Goal: Information Seeking & Learning: Compare options

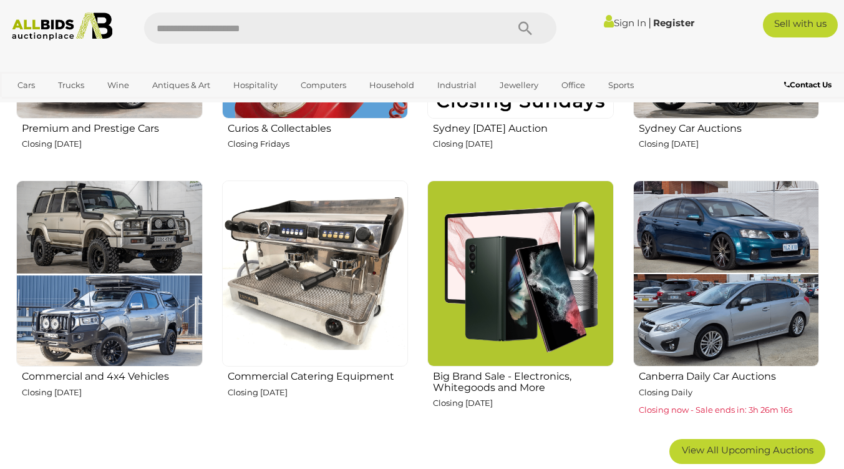
scroll to position [613, 0]
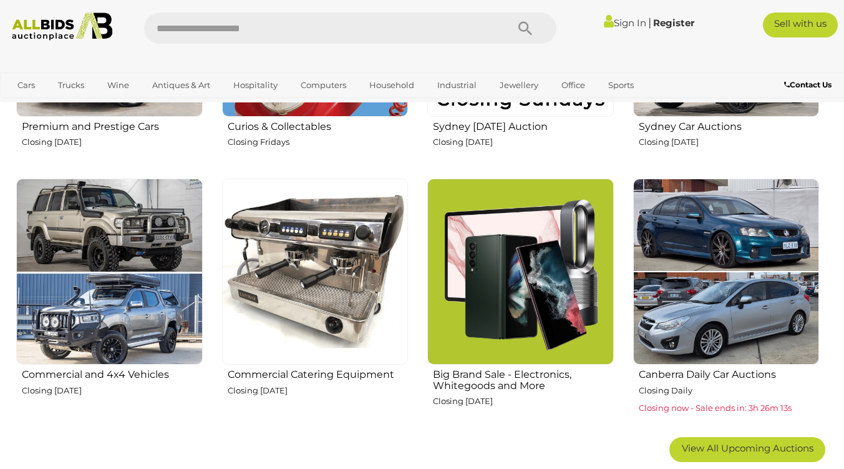
click at [512, 377] on h2 "Big Brand Sale - Electronics, Whitegoods and More" at bounding box center [523, 378] width 181 height 25
click at [313, 255] on img at bounding box center [315, 271] width 187 height 187
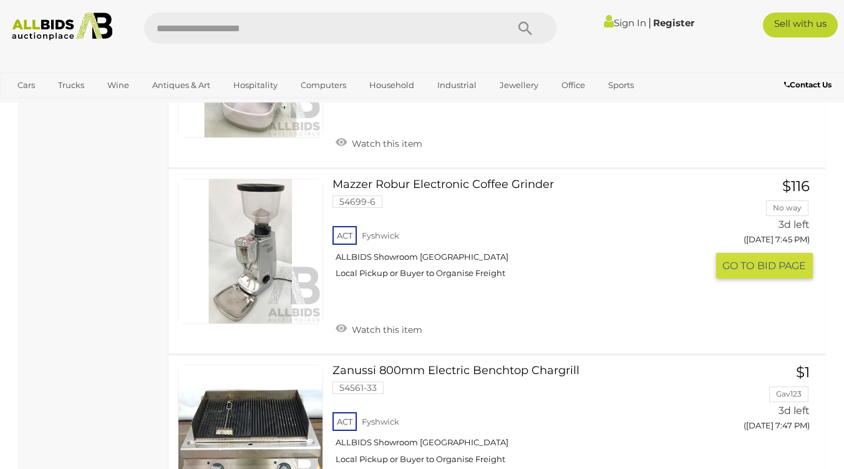
scroll to position [4949, 0]
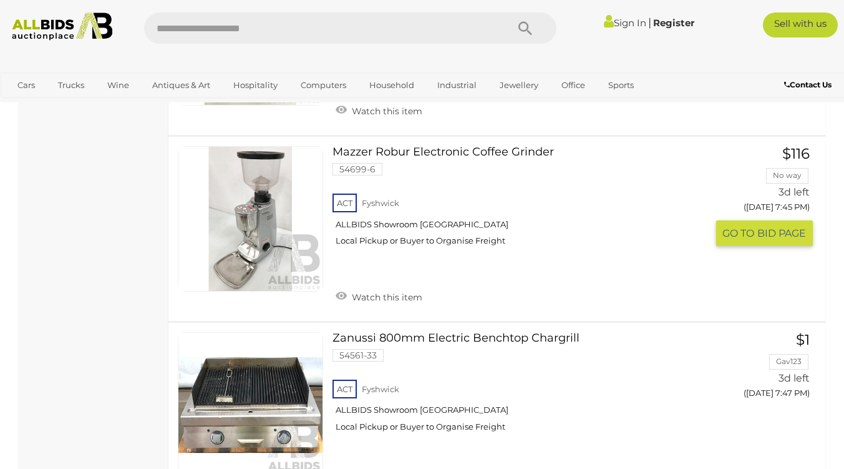
click at [446, 146] on link "Mazzer Robur Electronic Coffee Grinder 54699-6 ACT Fyshwick ALLBIDS Showroom Fy…" at bounding box center [524, 200] width 364 height 109
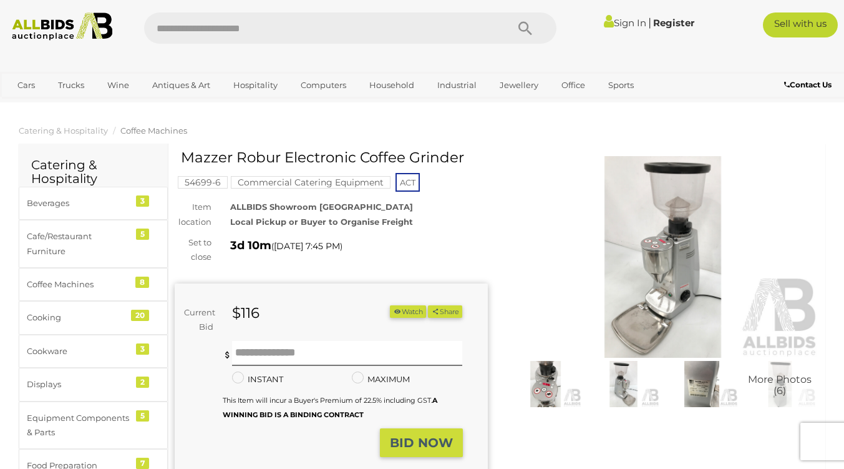
click at [555, 368] on img at bounding box center [546, 384] width 72 height 46
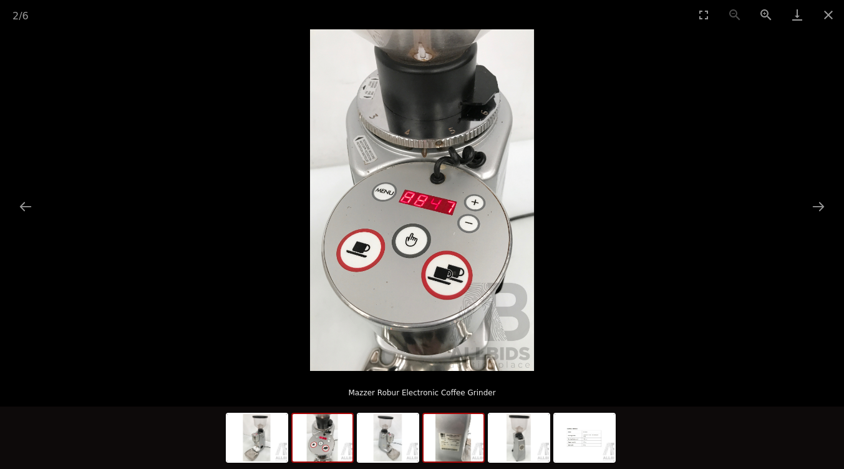
click at [457, 452] on img at bounding box center [454, 437] width 60 height 47
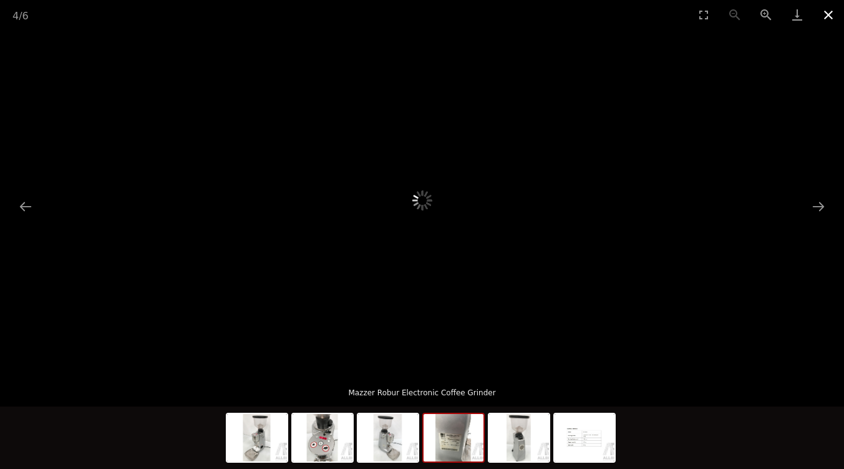
click at [829, 17] on button "Close gallery" at bounding box center [828, 14] width 31 height 29
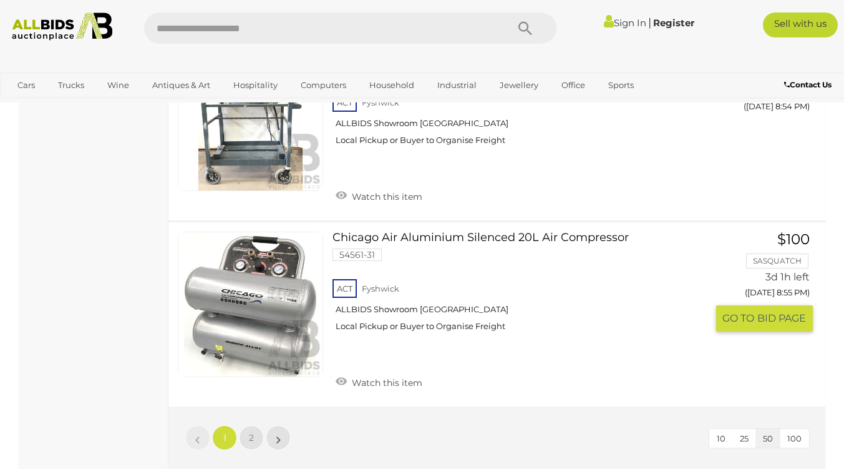
scroll to position [9165, 0]
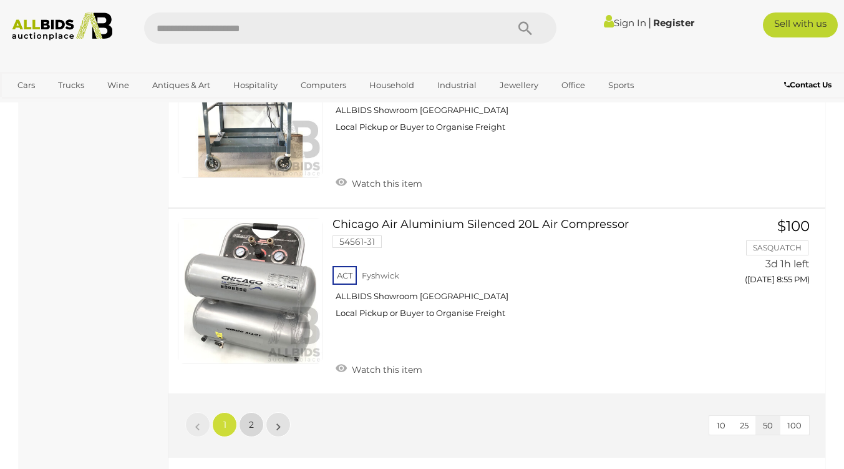
click at [255, 417] on link "2" at bounding box center [251, 424] width 25 height 25
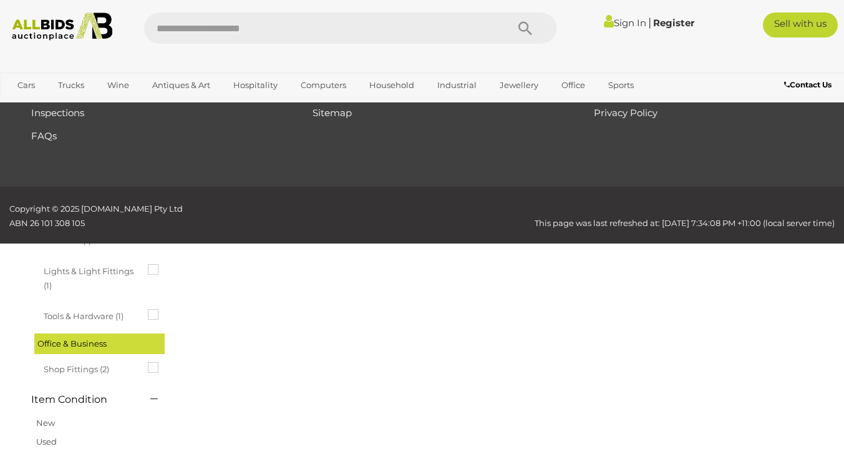
scroll to position [64, 0]
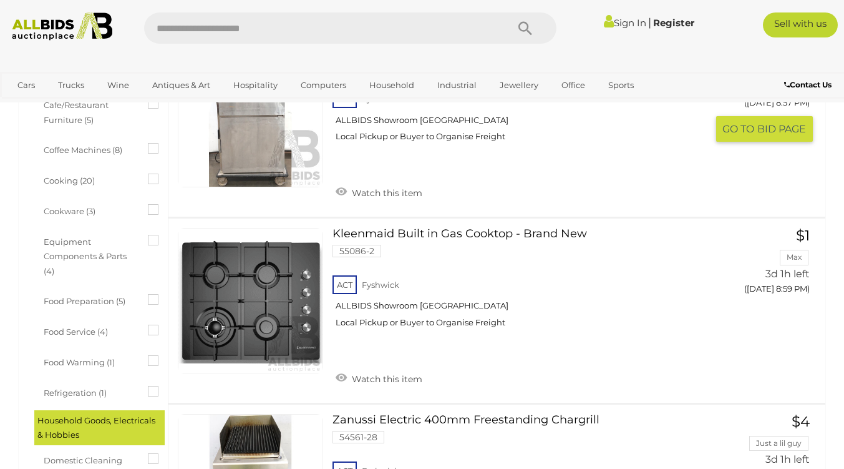
scroll to position [367, 0]
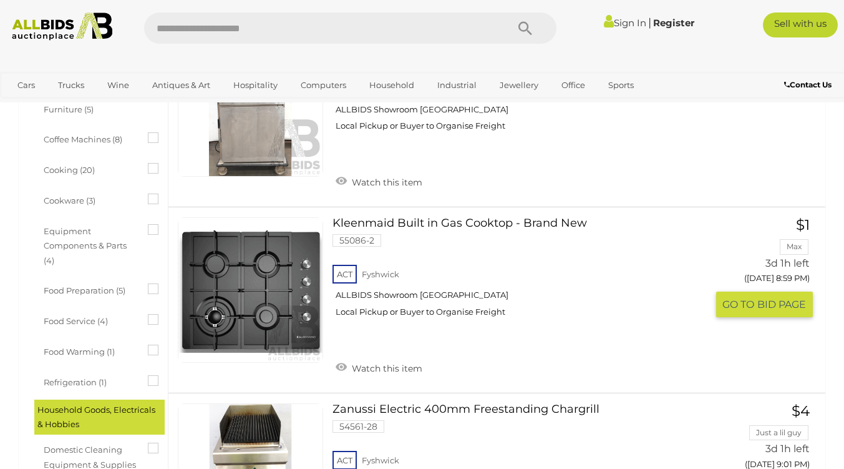
click at [443, 217] on link "Kleenmaid Built in Gas Cooktop - Brand New 55086-2 ACT Fyshwick ALLBIDS Showroo…" at bounding box center [524, 271] width 364 height 109
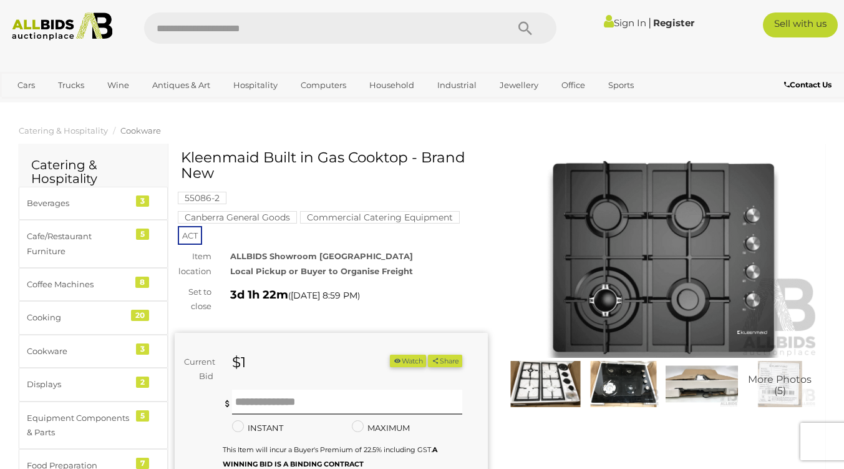
click at [609, 379] on img at bounding box center [624, 384] width 72 height 46
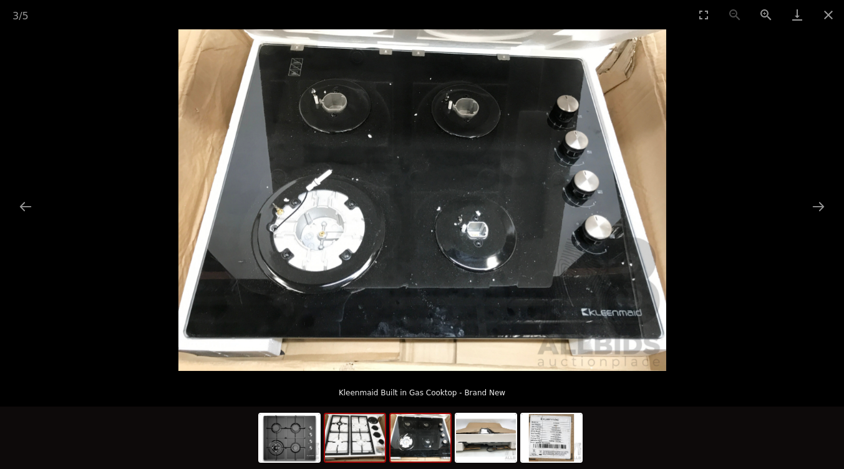
click at [354, 444] on img at bounding box center [355, 437] width 60 height 47
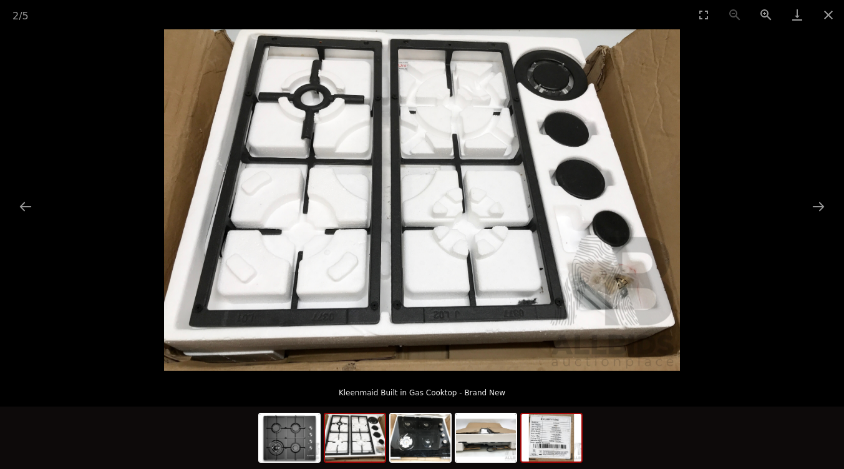
click at [536, 444] on img at bounding box center [552, 437] width 60 height 47
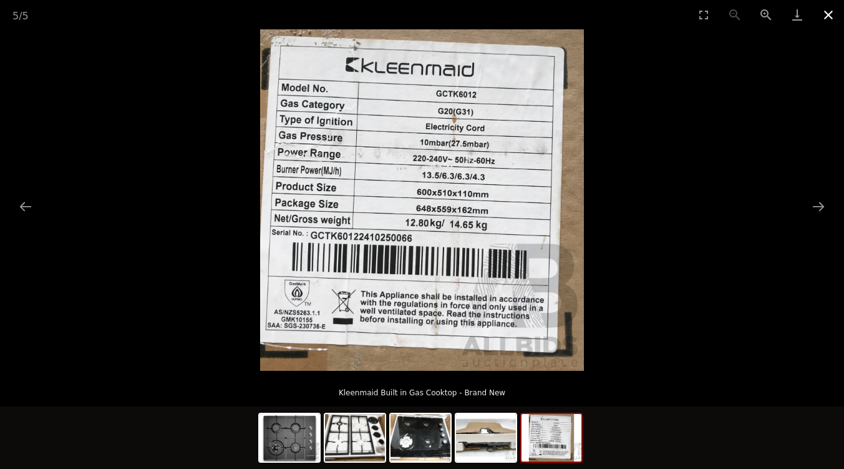
click at [830, 14] on button "Close gallery" at bounding box center [828, 14] width 31 height 29
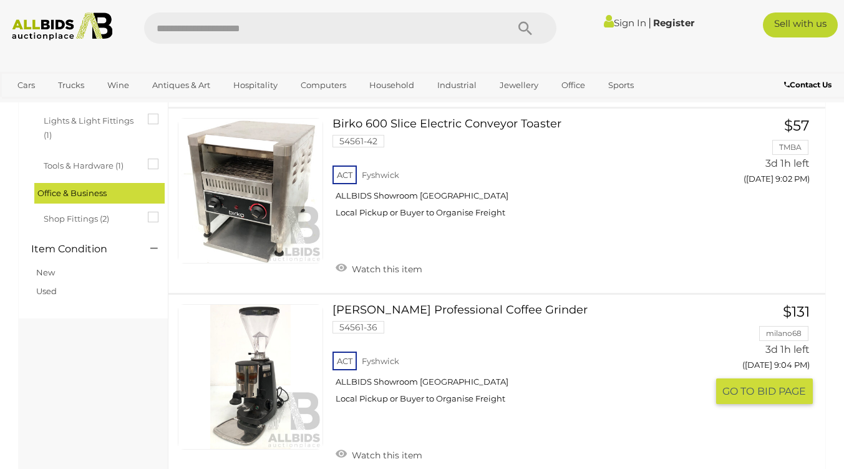
scroll to position [838, 0]
click at [520, 304] on link "Mazzer Luigi SRL Professional Coffee Grinder 54561-36 ACT Fyshwick ALLBIDS Show…" at bounding box center [524, 358] width 364 height 109
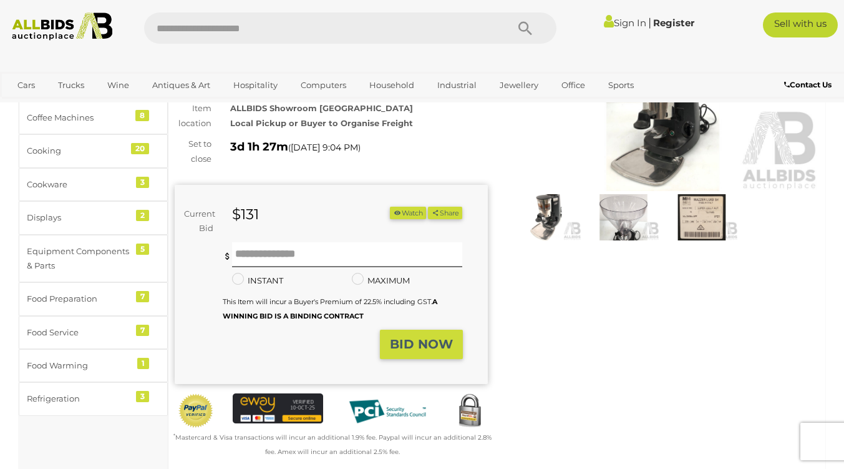
scroll to position [155, 0]
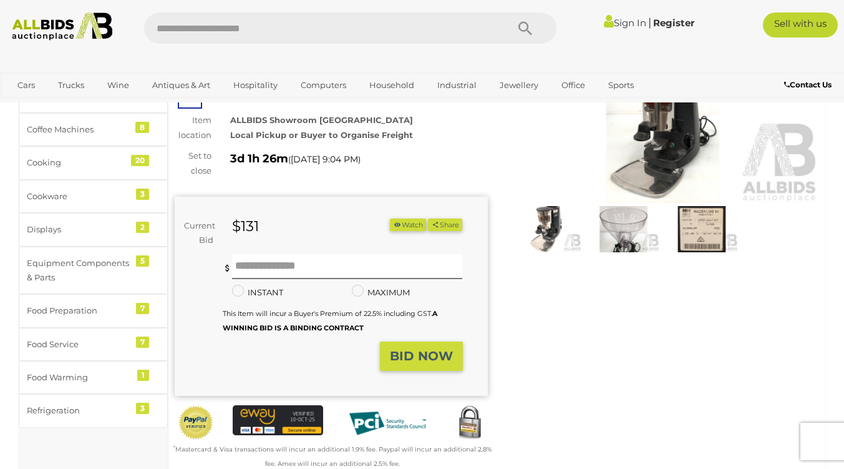
click at [544, 233] on img at bounding box center [546, 229] width 72 height 46
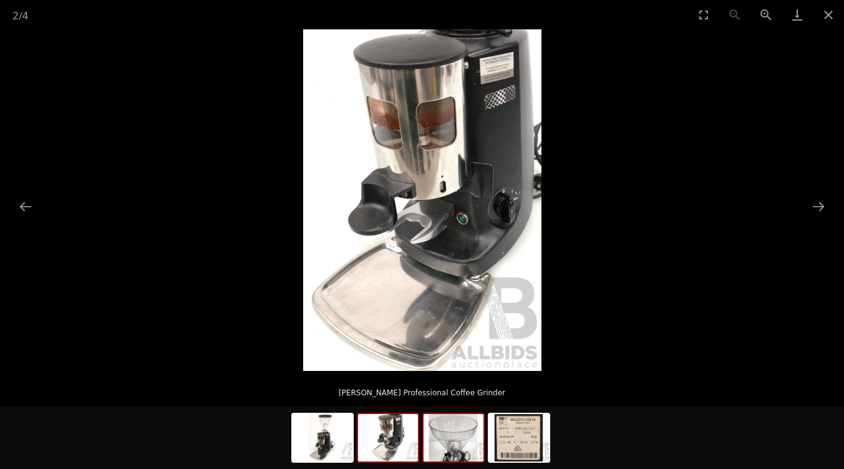
click at [459, 453] on img at bounding box center [454, 437] width 60 height 47
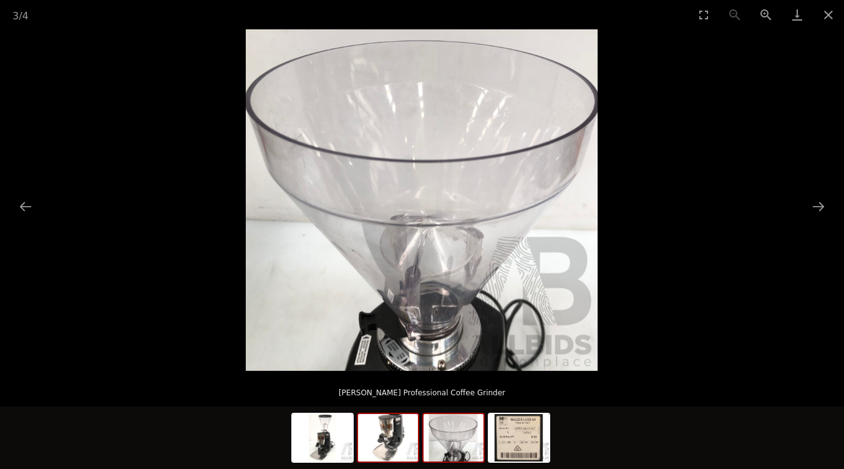
click at [382, 451] on img at bounding box center [388, 437] width 60 height 47
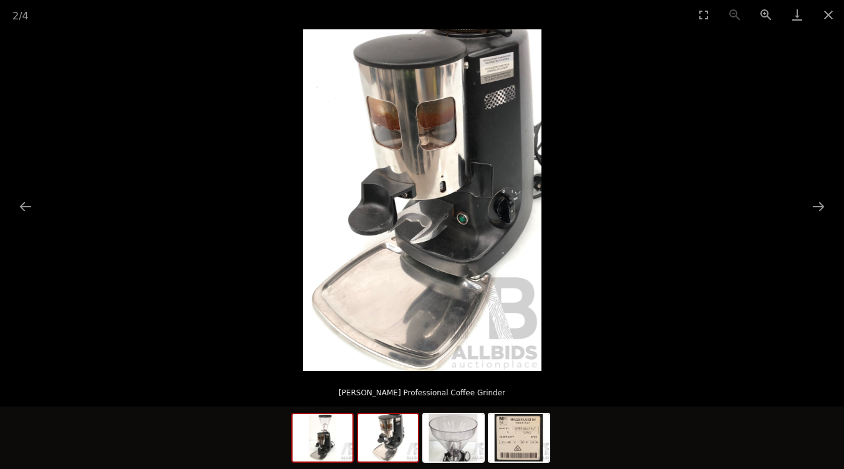
click at [333, 460] on img at bounding box center [323, 437] width 60 height 47
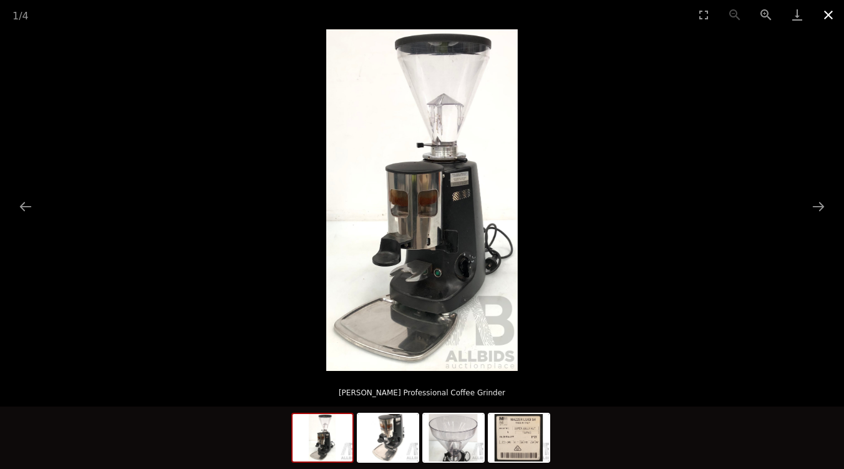
click at [830, 12] on button "Close gallery" at bounding box center [828, 14] width 31 height 29
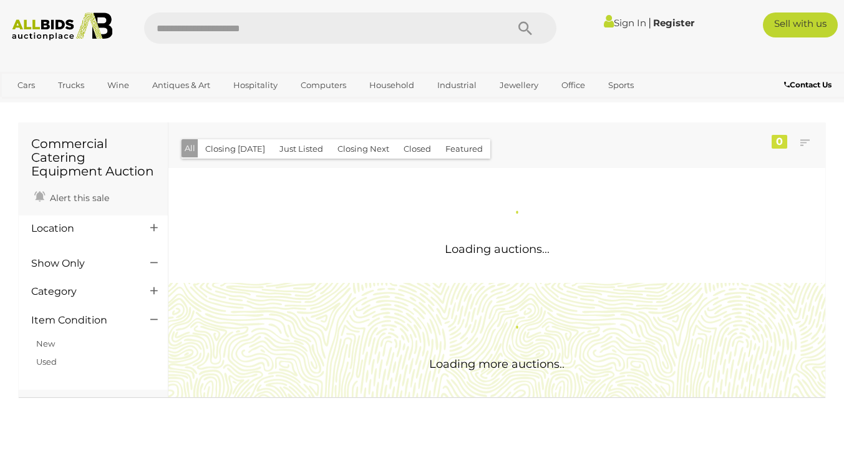
scroll to position [1055, 0]
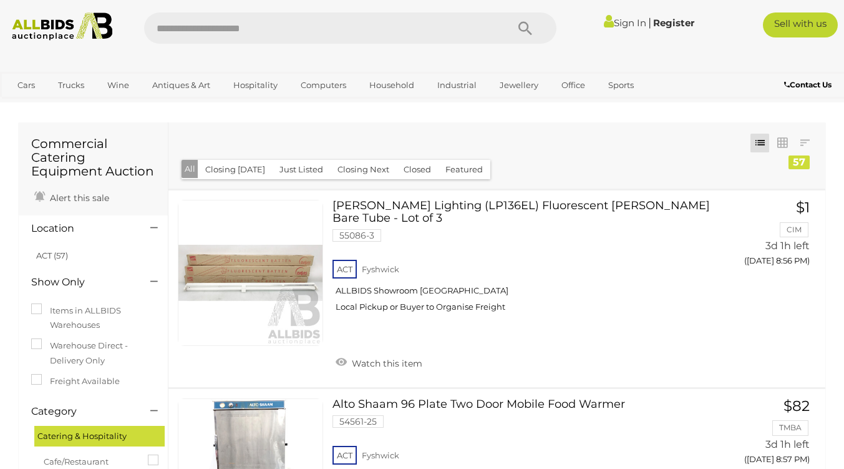
click at [64, 28] on img at bounding box center [62, 26] width 112 height 28
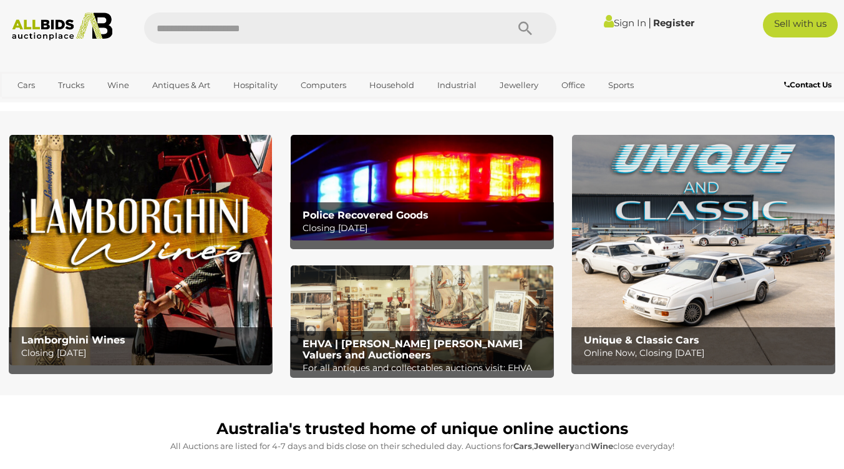
drag, startPoint x: 0, startPoint y: 0, endPoint x: 64, endPoint y: 28, distance: 69.6
click at [64, 28] on img at bounding box center [62, 26] width 112 height 28
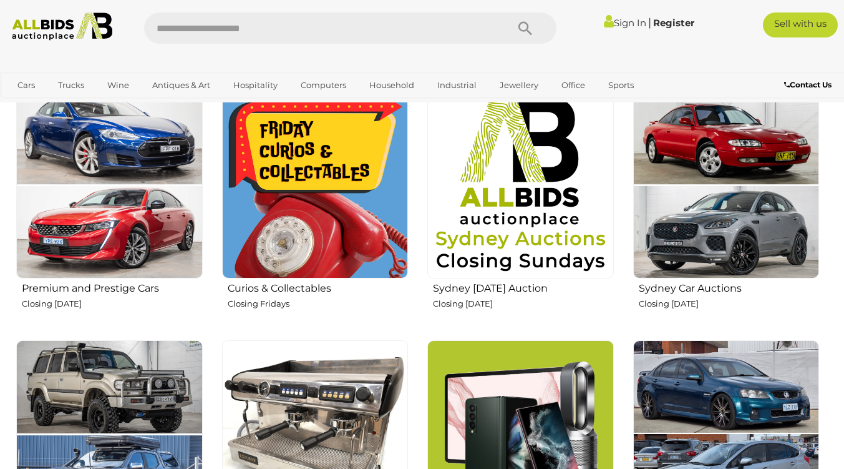
scroll to position [449, 0]
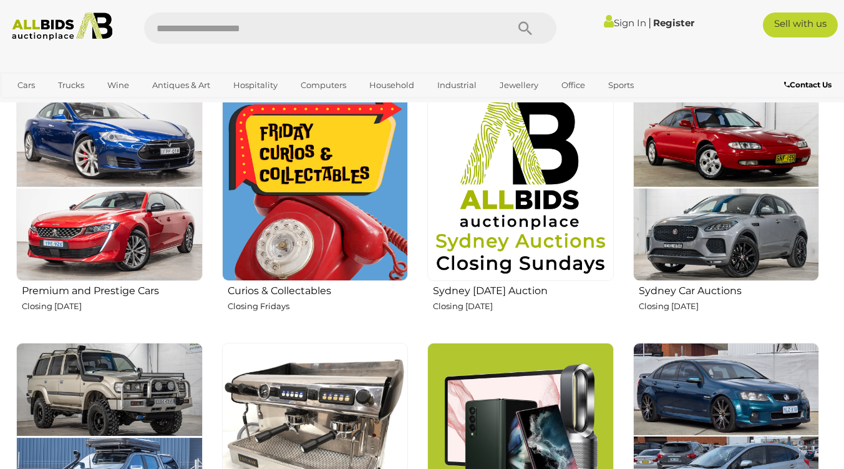
click at [687, 251] on img at bounding box center [726, 187] width 187 height 187
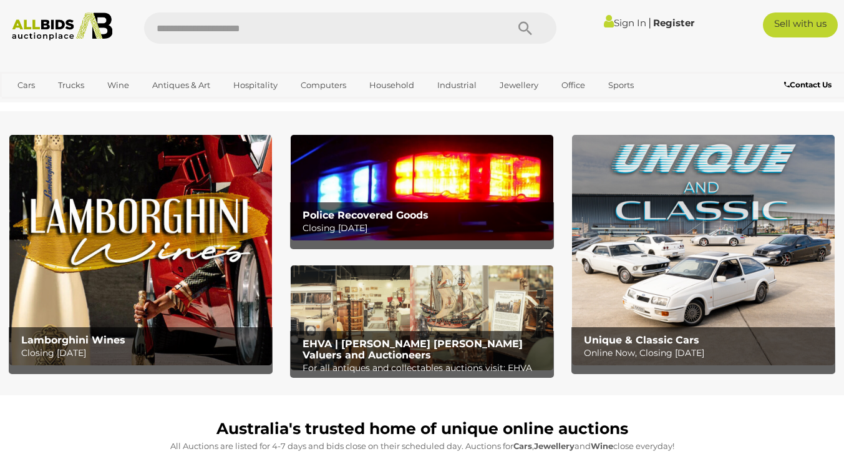
scroll to position [134, 0]
